Goal: Task Accomplishment & Management: Use online tool/utility

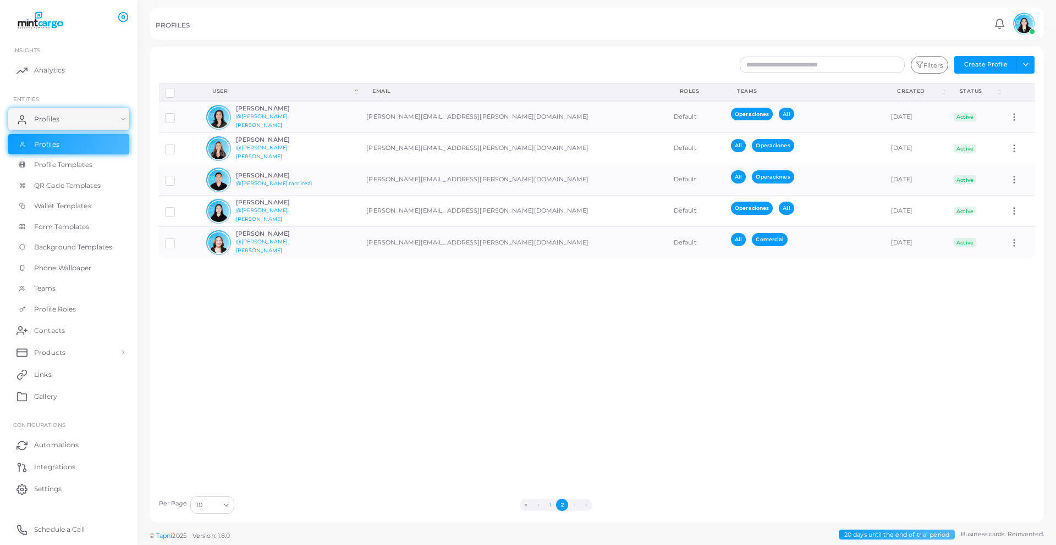
click at [555, 506] on button "1" at bounding box center [550, 505] width 12 height 12
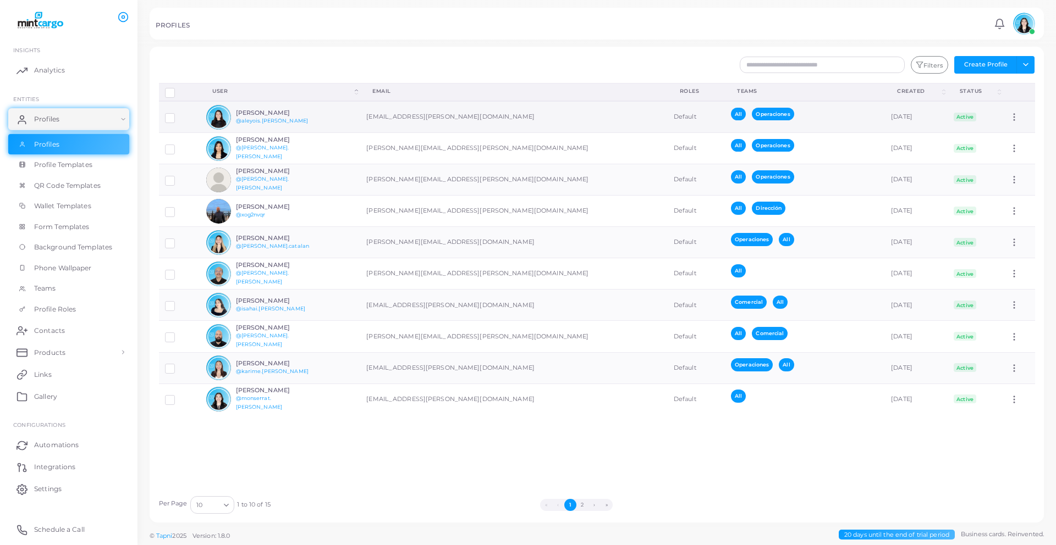
click at [1010, 117] on icon at bounding box center [1014, 117] width 10 height 10
click at [52, 351] on span "Products" at bounding box center [52, 353] width 31 height 10
click at [47, 373] on span "Products" at bounding box center [52, 378] width 31 height 10
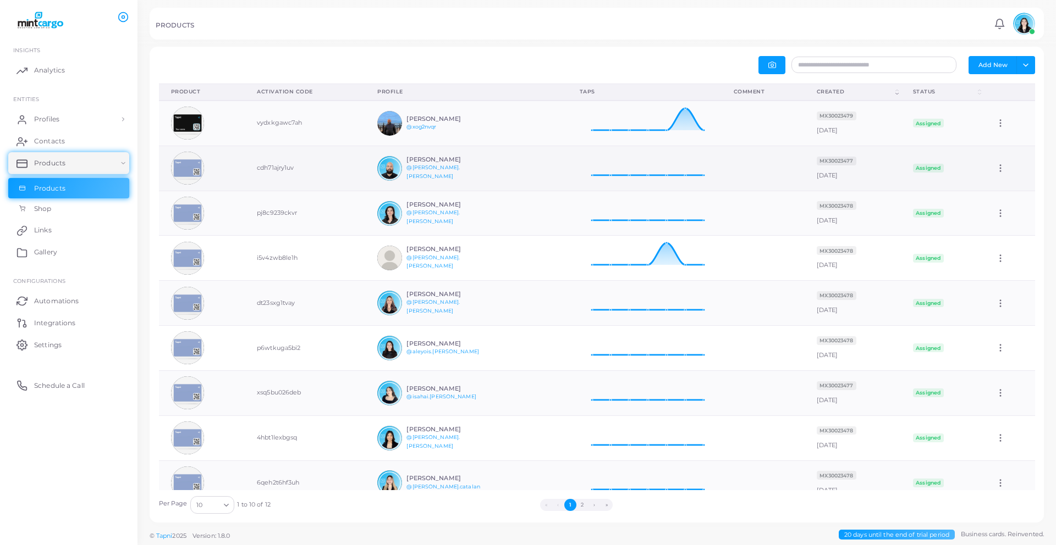
scroll to position [66, 0]
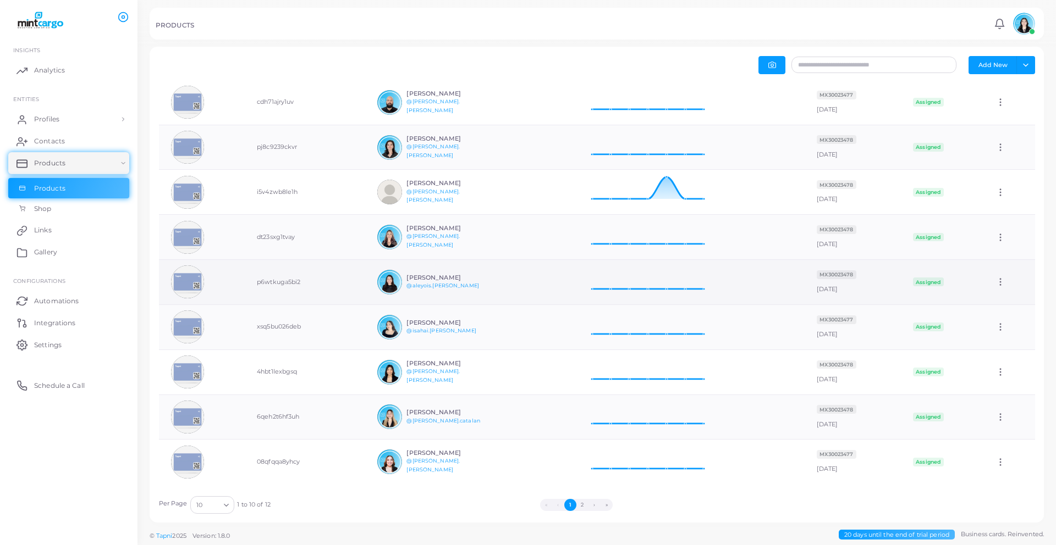
click at [274, 284] on td "p6wtkuga5bi2" at bounding box center [305, 282] width 120 height 45
copy td "p6wtkuga5bi2"
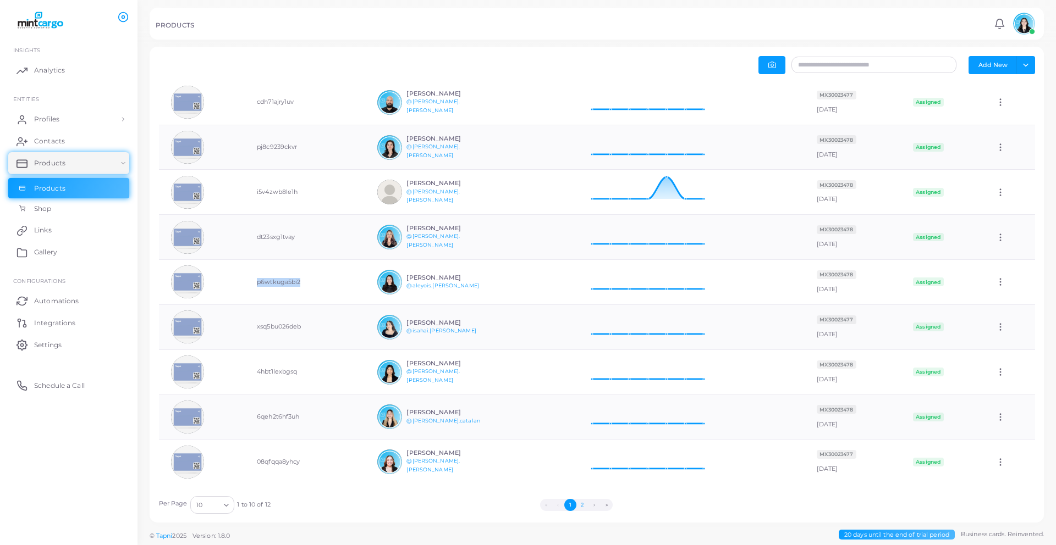
click at [578, 502] on button "2" at bounding box center [582, 505] width 12 height 12
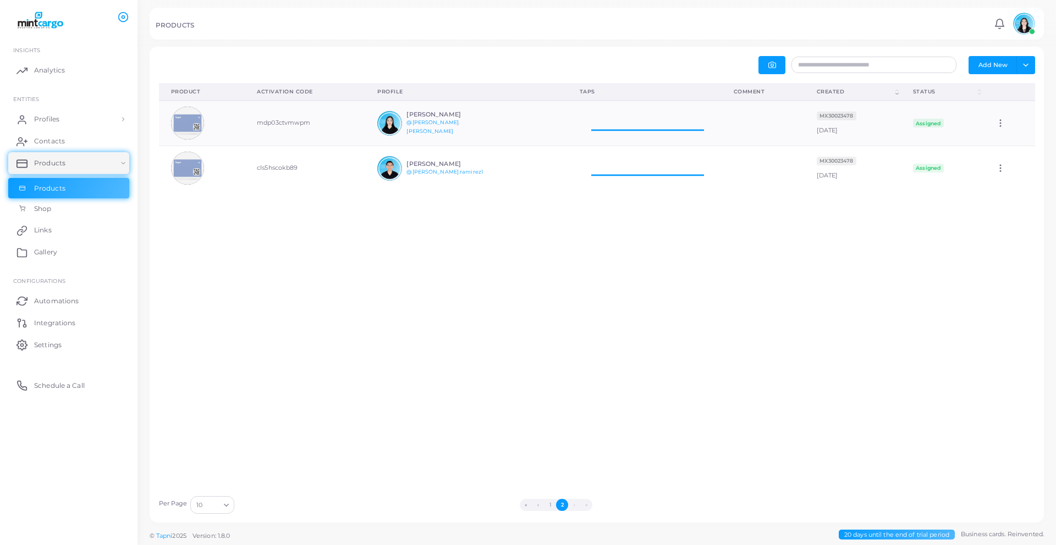
scroll to position [45, 154]
click at [548, 507] on button "1" at bounding box center [550, 505] width 12 height 12
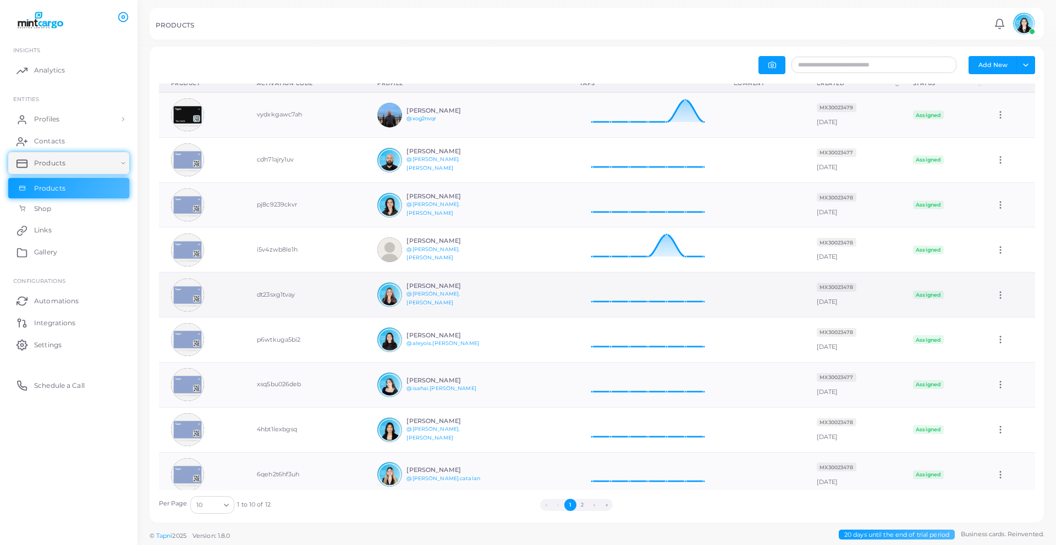
scroll to position [0, 0]
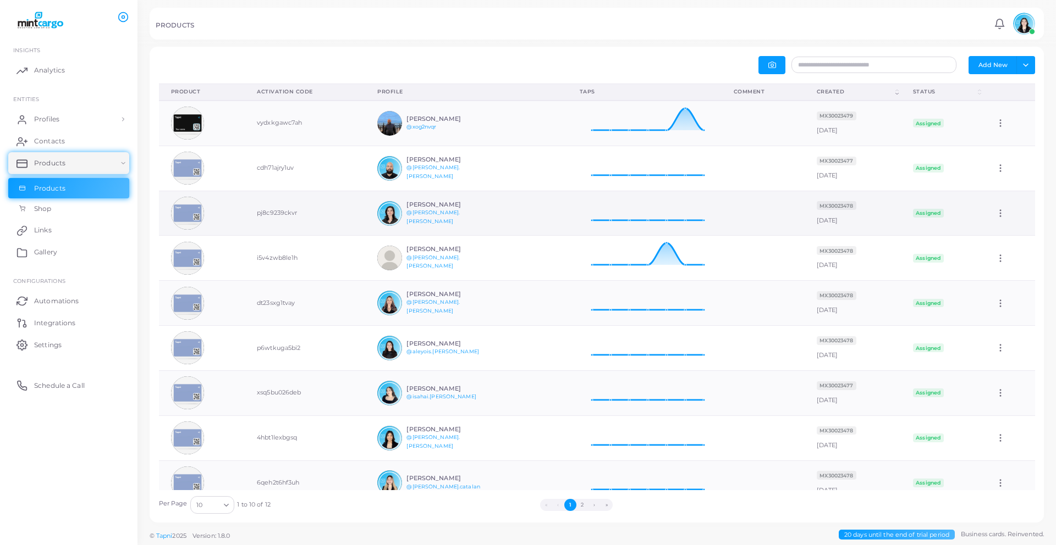
click at [268, 214] on td "pj8c9239ckvr" at bounding box center [305, 213] width 120 height 45
copy td "pj8c9239ckvr"
click at [275, 302] on td "dt23sxg1tvay" at bounding box center [305, 303] width 120 height 45
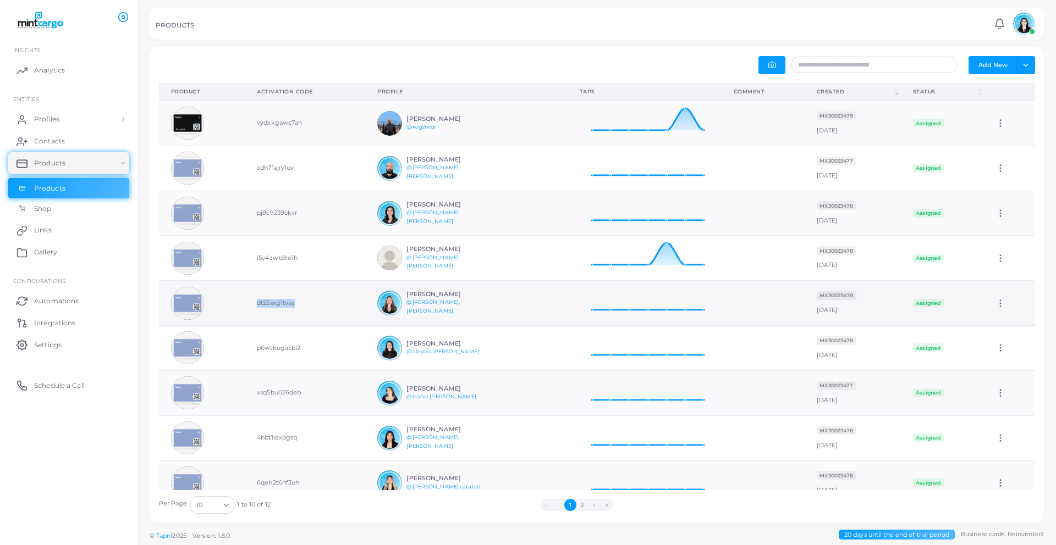
click at [275, 302] on td "dt23sxg1tvay" at bounding box center [305, 303] width 120 height 45
copy td "dt23sxg1tvay"
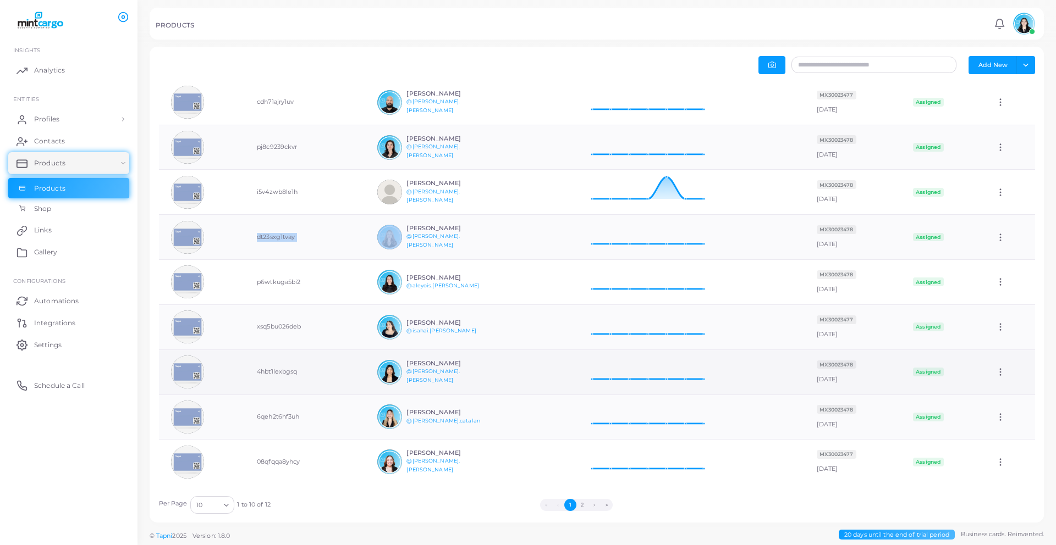
click at [262, 375] on td "4hbt1lexbgsq" at bounding box center [305, 372] width 120 height 45
copy td "4hbt1lexbgsq"
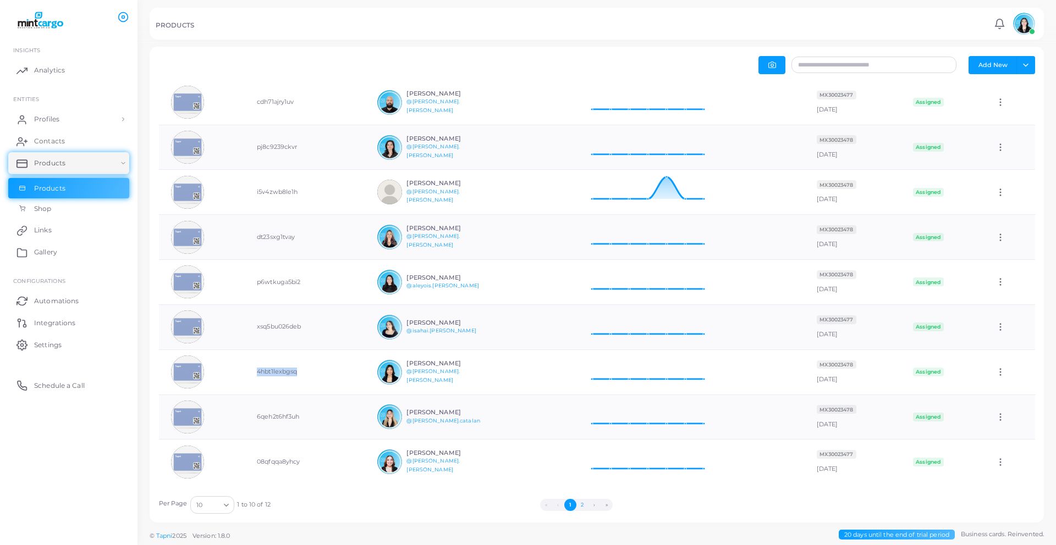
click at [584, 506] on button "2" at bounding box center [582, 505] width 12 height 12
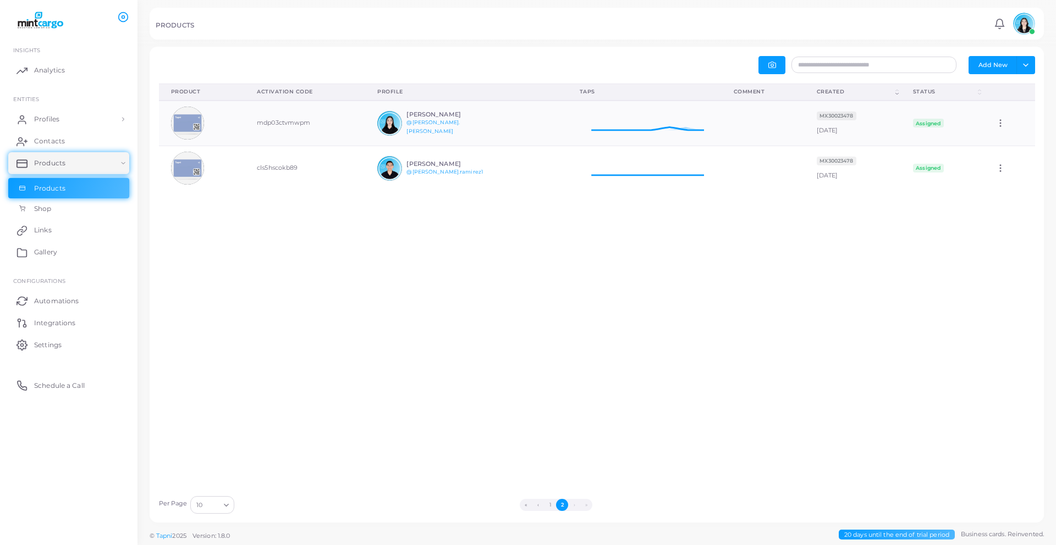
scroll to position [45, 154]
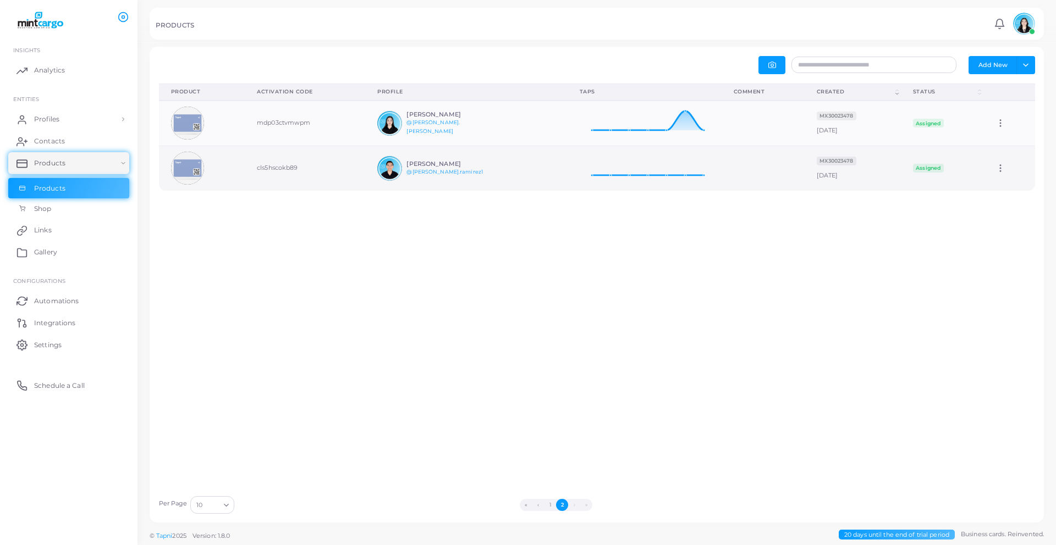
click at [279, 167] on td "cls5hscokb89" at bounding box center [305, 168] width 120 height 45
copy td "cls5hscokb89"
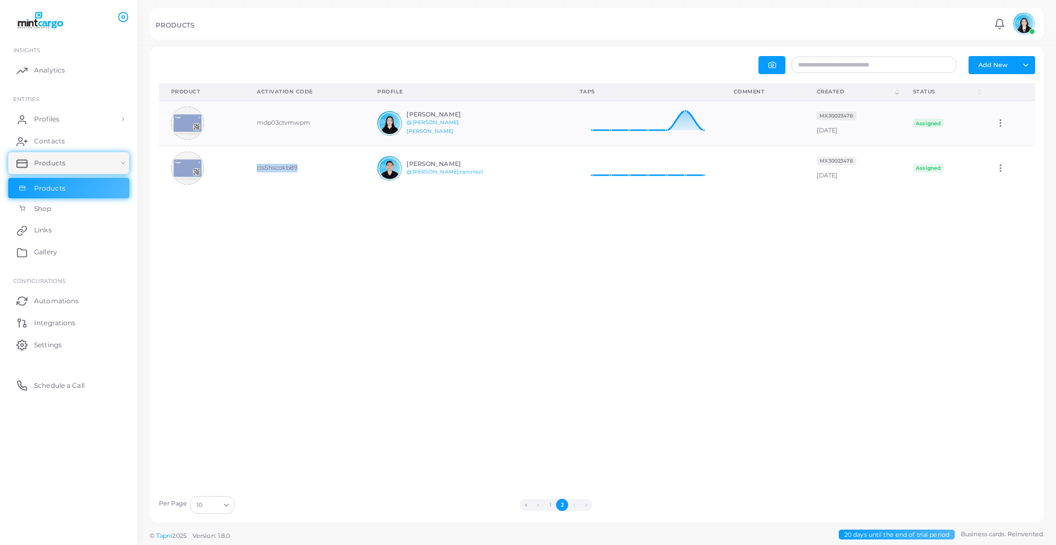
click at [550, 507] on button "1" at bounding box center [550, 505] width 12 height 12
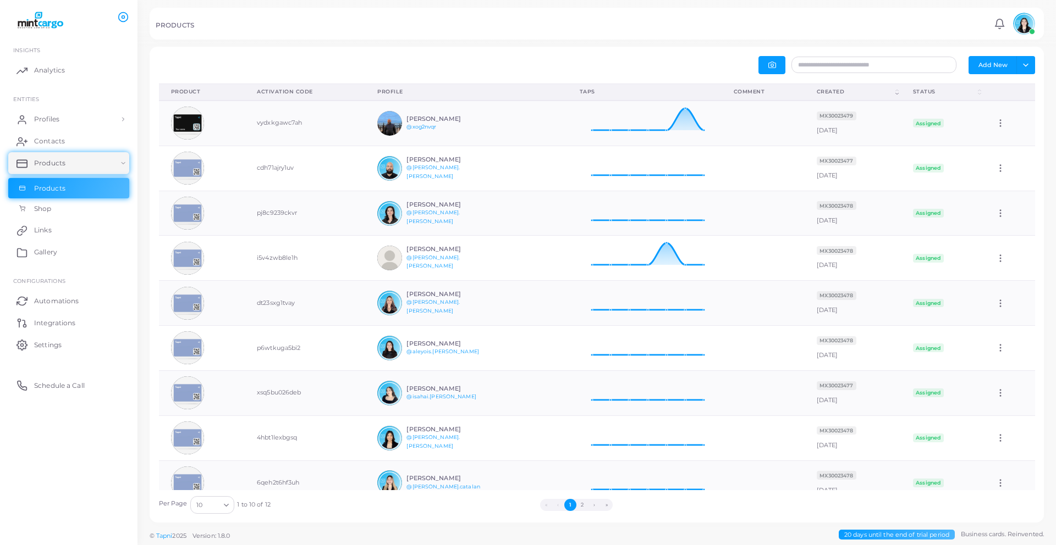
scroll to position [66, 0]
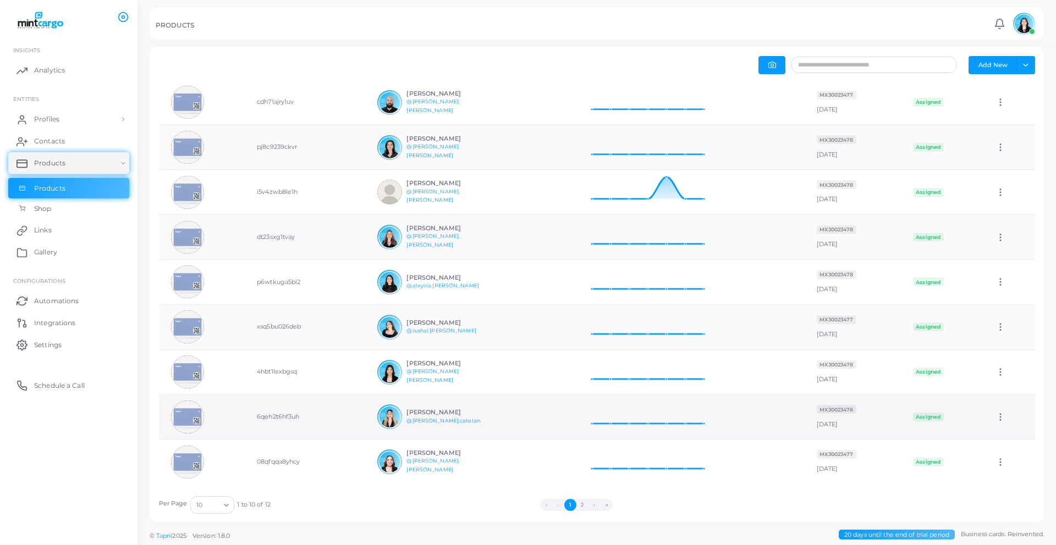
click at [269, 417] on td "6qeh2t6hf3uh" at bounding box center [305, 417] width 120 height 45
copy td "6qeh2t6hf3uh"
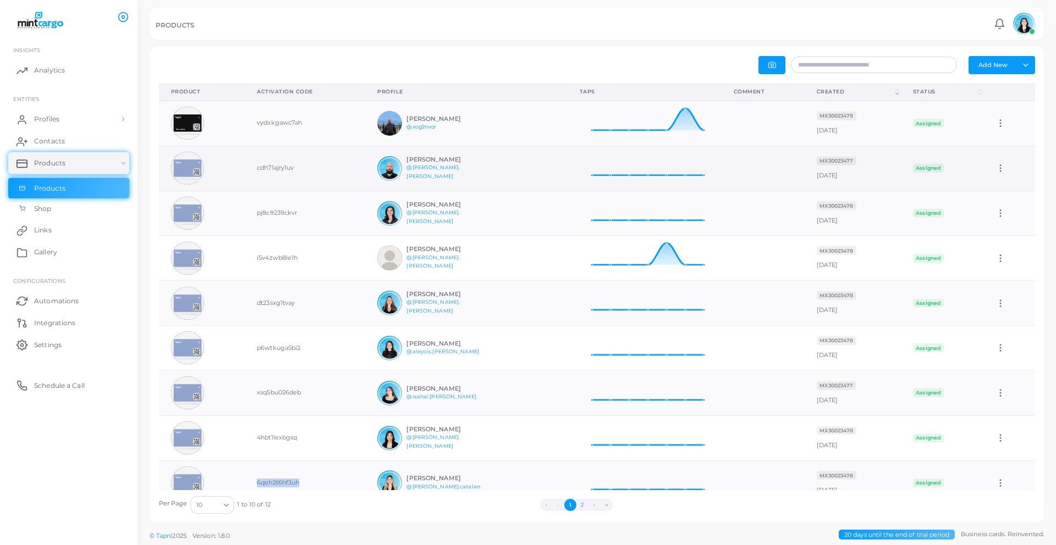
click at [278, 167] on td "cdh71ajry1uv" at bounding box center [305, 168] width 120 height 45
copy td "cdh71ajry1uv"
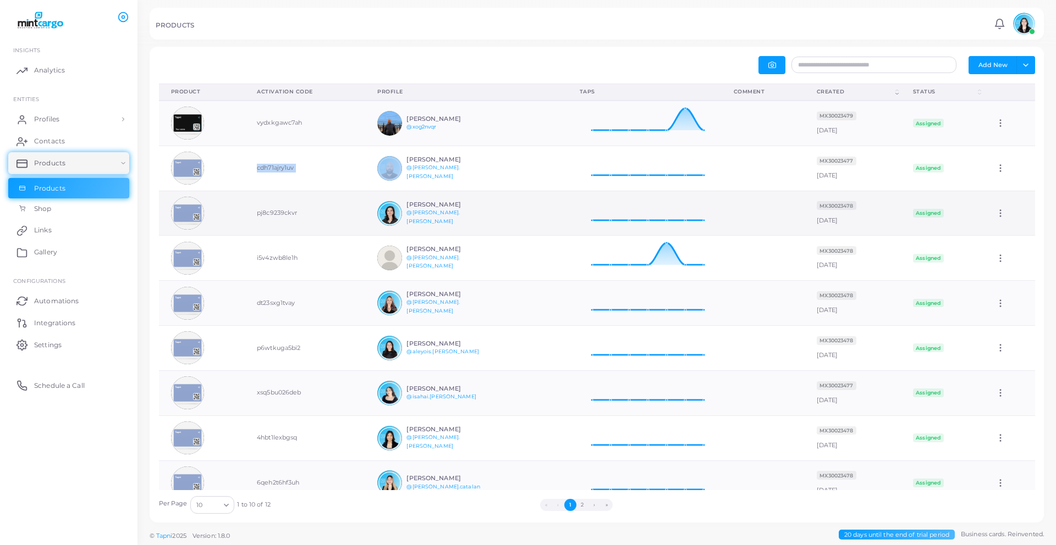
scroll to position [66, 0]
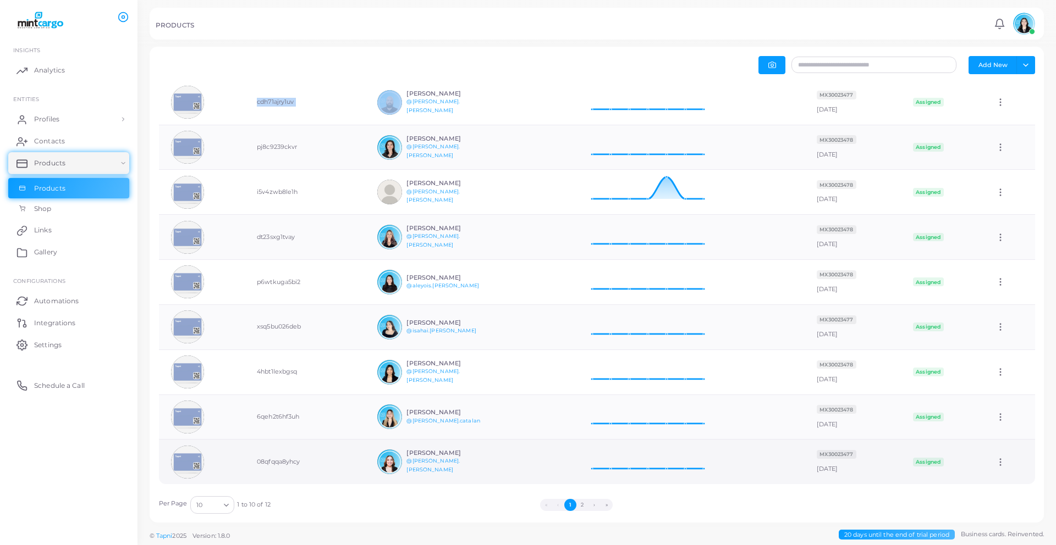
click at [285, 463] on td "08qfqqa8yhcy" at bounding box center [305, 462] width 120 height 45
copy td "08qfqqa8yhcy"
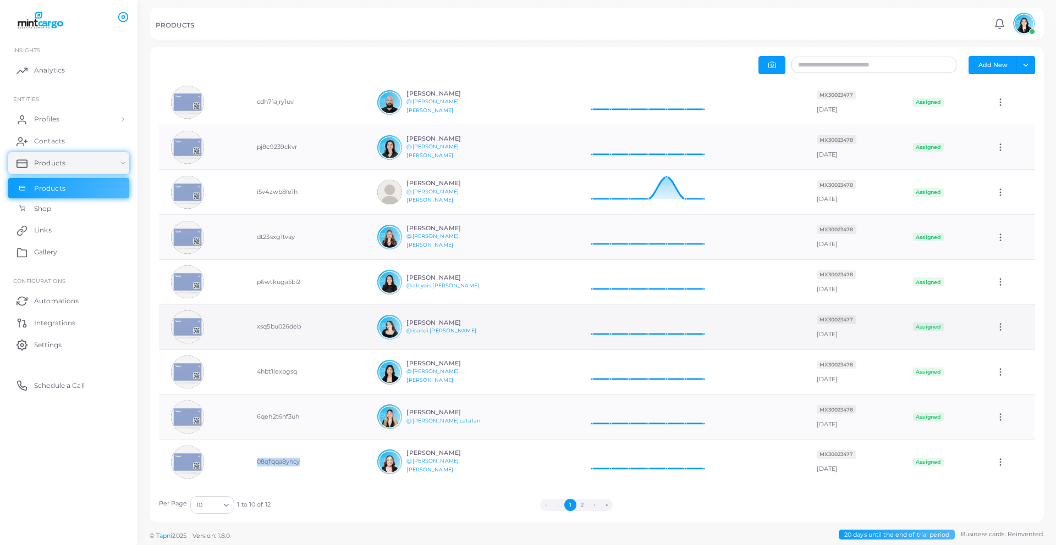
click at [284, 326] on td "xsq5bu026deb" at bounding box center [305, 327] width 120 height 45
copy td "xsq5bu026deb"
click at [581, 502] on button "2" at bounding box center [582, 505] width 12 height 12
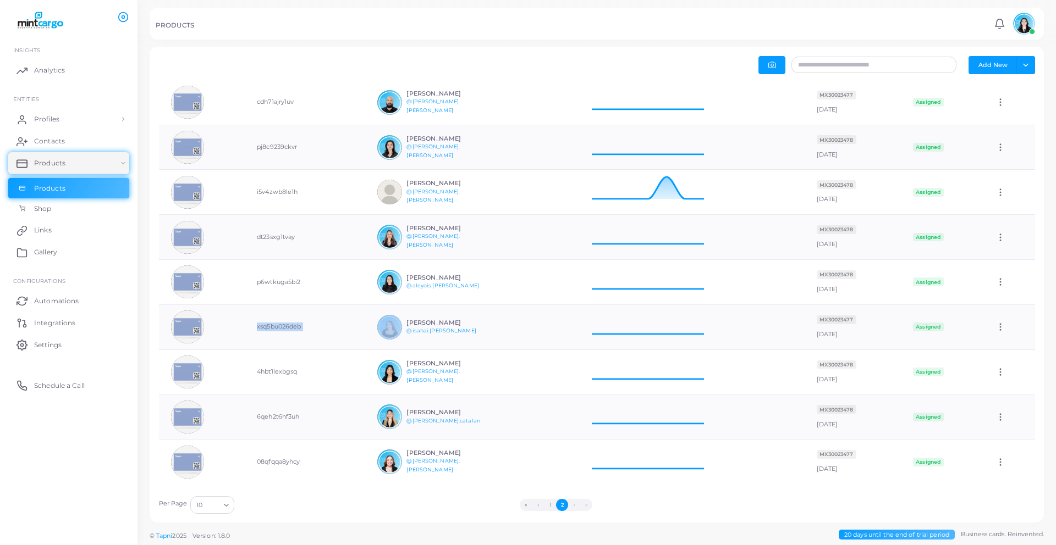
scroll to position [0, 0]
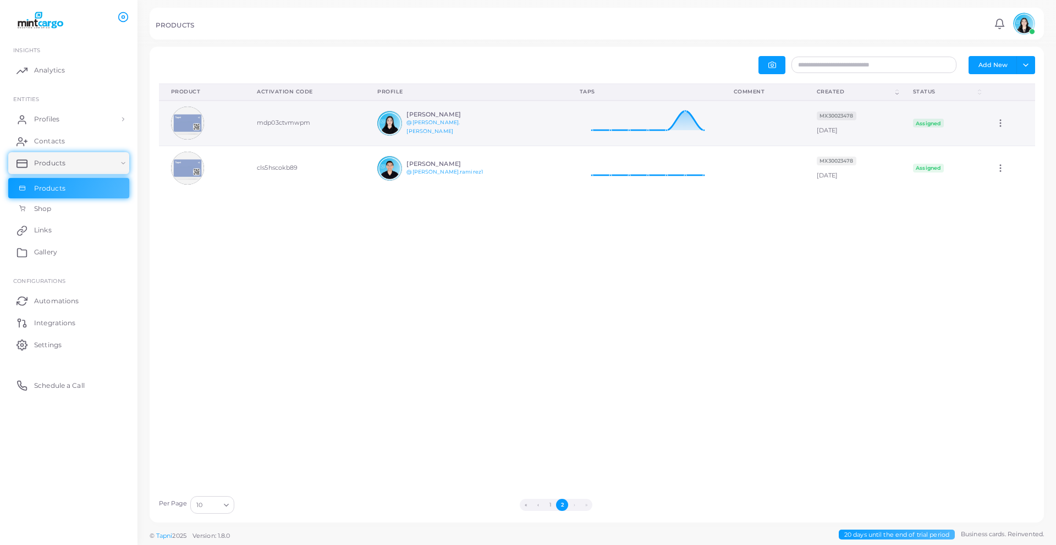
click at [263, 124] on td "mdp03ctvmwpm" at bounding box center [305, 123] width 120 height 45
copy td "mdp03ctvmwpm"
click at [548, 510] on button "1" at bounding box center [550, 505] width 12 height 12
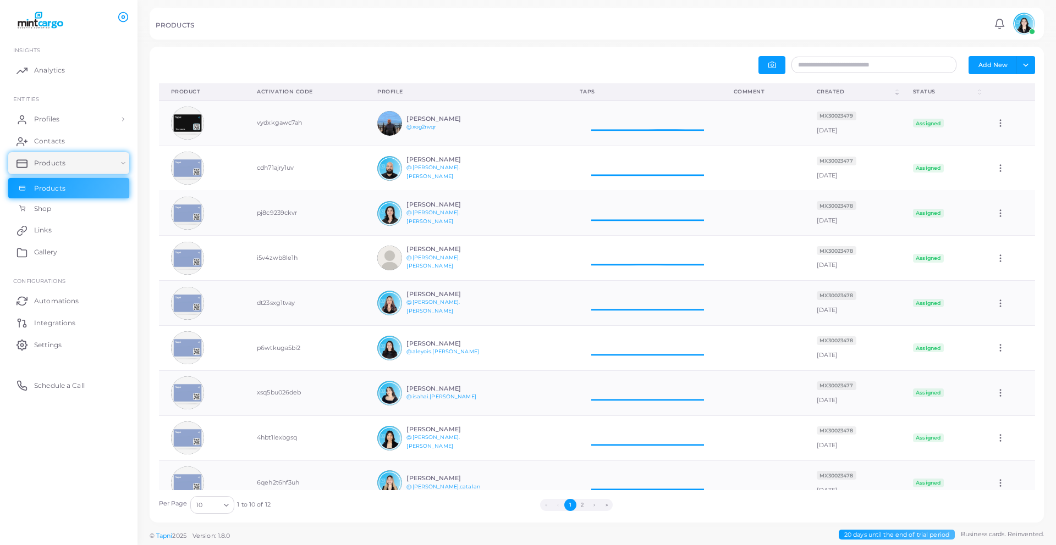
scroll to position [45, 154]
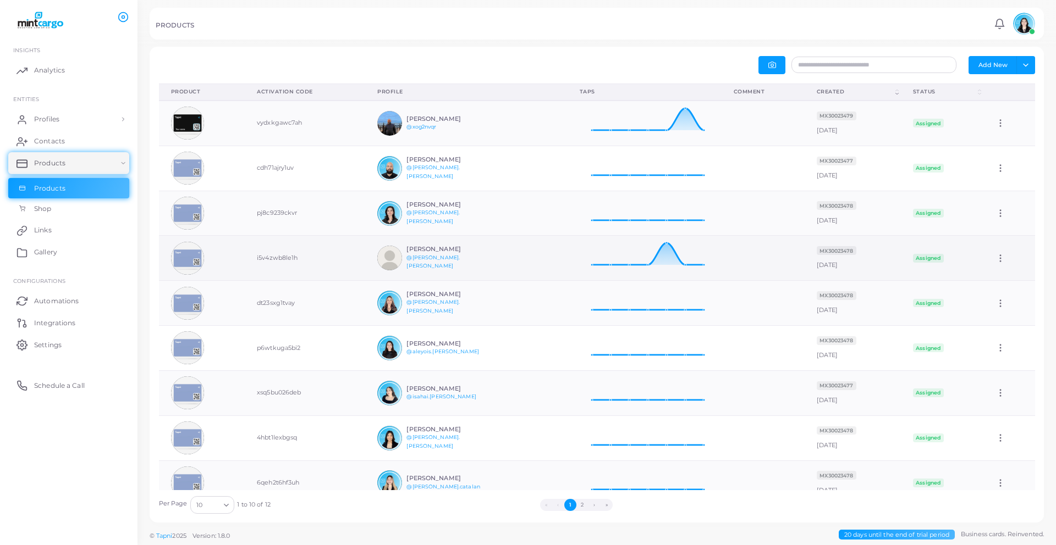
click at [286, 254] on td "i5v4zwb8le1h" at bounding box center [305, 258] width 120 height 45
